Goal: Check status: Check status

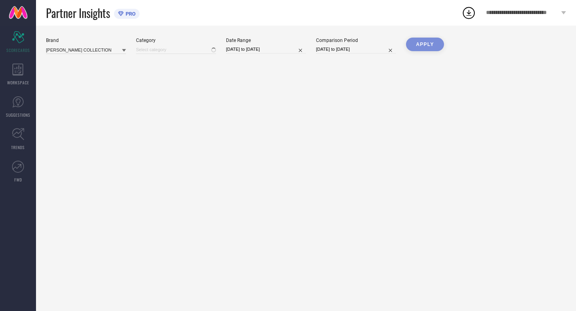
type input "All"
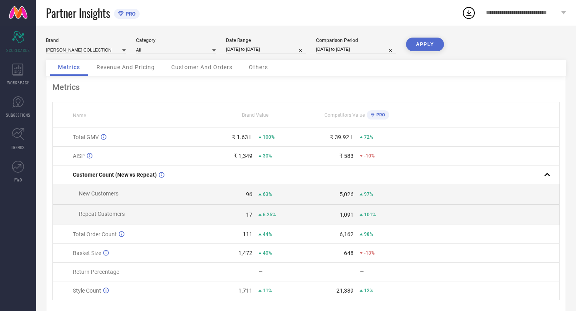
click at [282, 48] on input "[DATE] to [DATE]" at bounding box center [266, 49] width 80 height 8
select select "8"
select select "2025"
select select "9"
select select "2025"
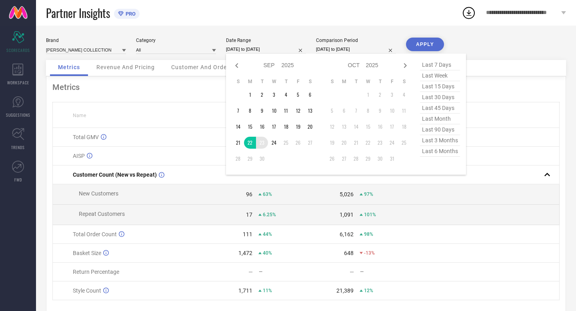
click at [261, 143] on td "23" at bounding box center [262, 143] width 12 height 12
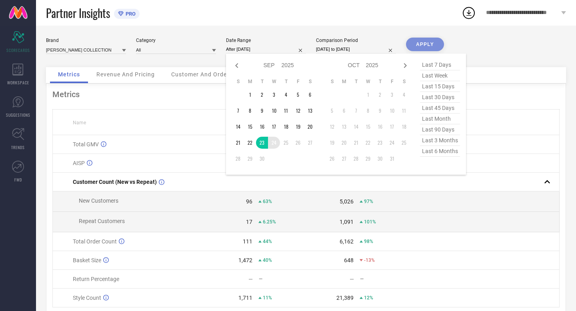
type input "23-09-2025 to 24-09-2025"
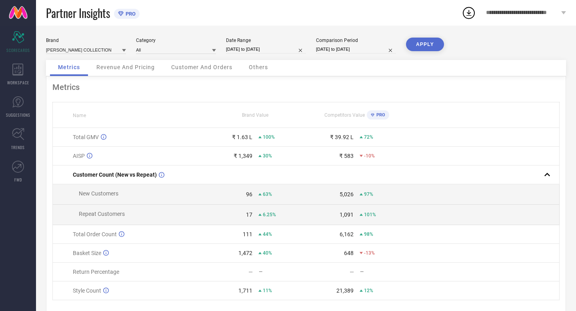
click at [372, 52] on input "[DATE] to [DATE]" at bounding box center [356, 49] width 80 height 8
select select "8"
select select "2024"
select select "9"
select select "2024"
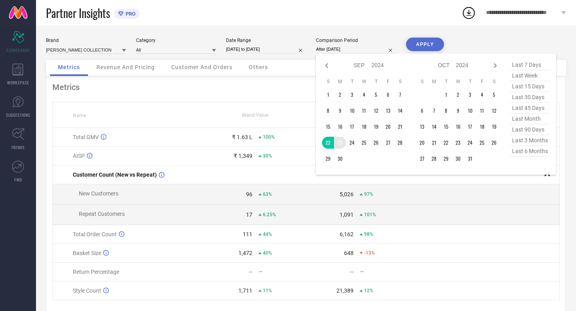
click at [341, 143] on td "23" at bounding box center [340, 143] width 12 height 12
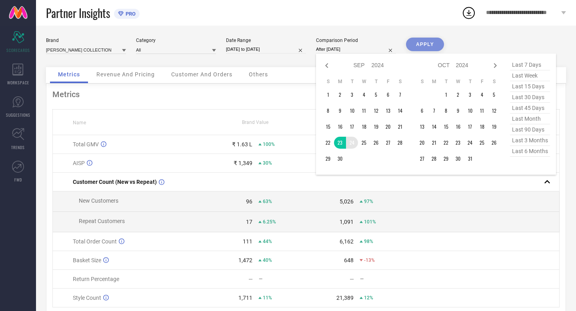
type input "23-09-2024 to 24-09-2024"
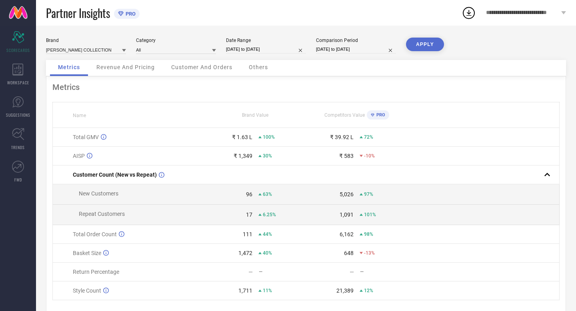
click at [417, 43] on button "APPLY" at bounding box center [425, 45] width 38 height 14
